Goal: Task Accomplishment & Management: Manage account settings

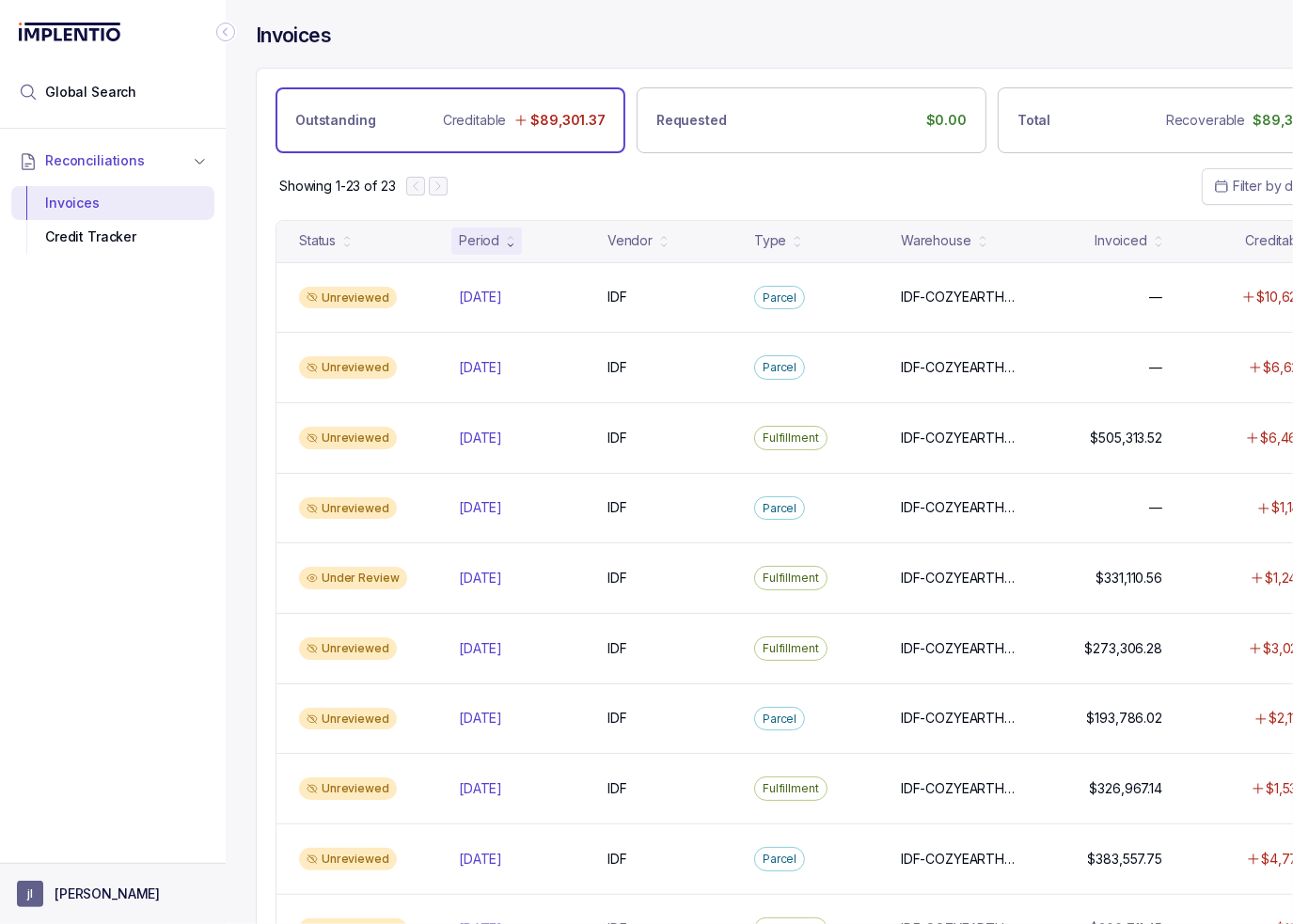
click at [95, 898] on p "[PERSON_NAME]" at bounding box center [107, 894] width 105 height 19
click at [75, 843] on div "Logout" at bounding box center [113, 854] width 179 height 23
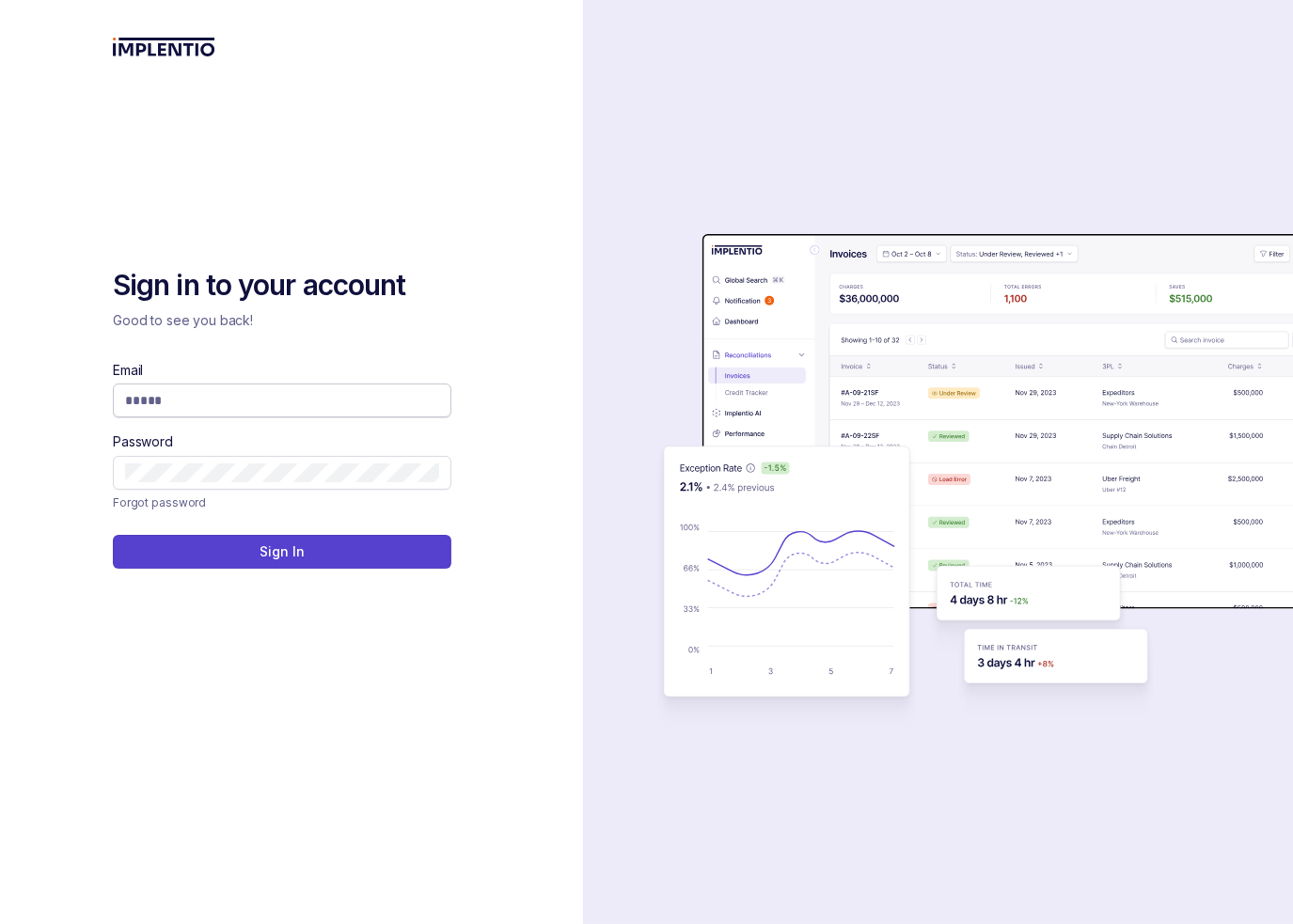
click at [311, 398] on input "Email" at bounding box center [282, 400] width 314 height 19
type input "**********"
